Goal: Communication & Community: Share content

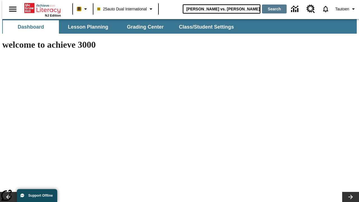
type input "[PERSON_NAME] vs. [PERSON_NAME]"
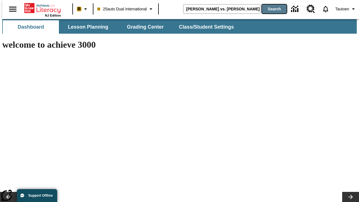
click at [271, 9] on button "Search" at bounding box center [274, 8] width 25 height 9
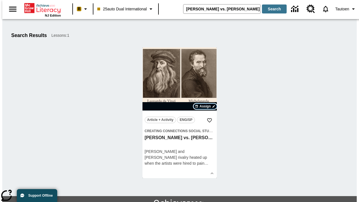
click at [205, 106] on span "Assign" at bounding box center [205, 106] width 11 height 5
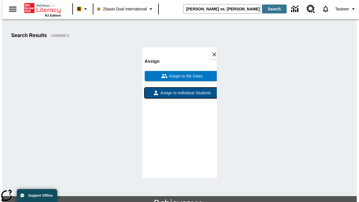
click at [180, 90] on span "Assign to Individual Students" at bounding box center [185, 93] width 52 height 6
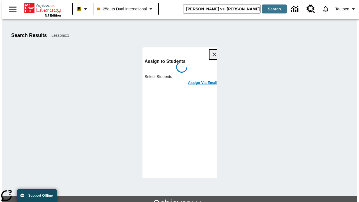
scroll to position [31, 0]
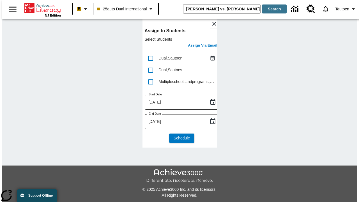
click at [198, 46] on h6 "Assign Via Email" at bounding box center [202, 45] width 29 height 6
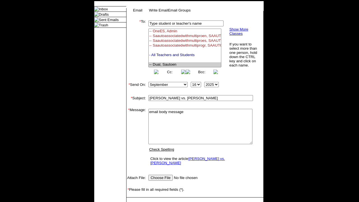
select select "U,21476361,1"
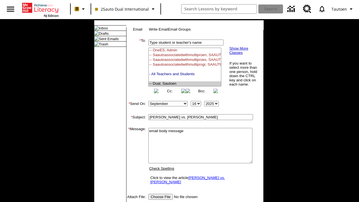
scroll to position [91, 0]
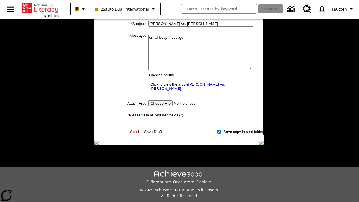
type textarea "email body message"
click at [135, 130] on link "Send" at bounding box center [134, 132] width 9 height 4
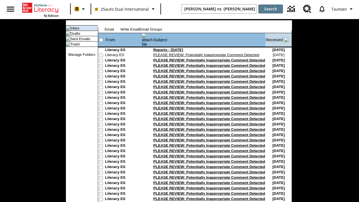
type input "[PERSON_NAME] vs. [PERSON_NAME]"
click at [271, 9] on button "Search" at bounding box center [271, 8] width 25 height 9
